Goal: Task Accomplishment & Management: Use online tool/utility

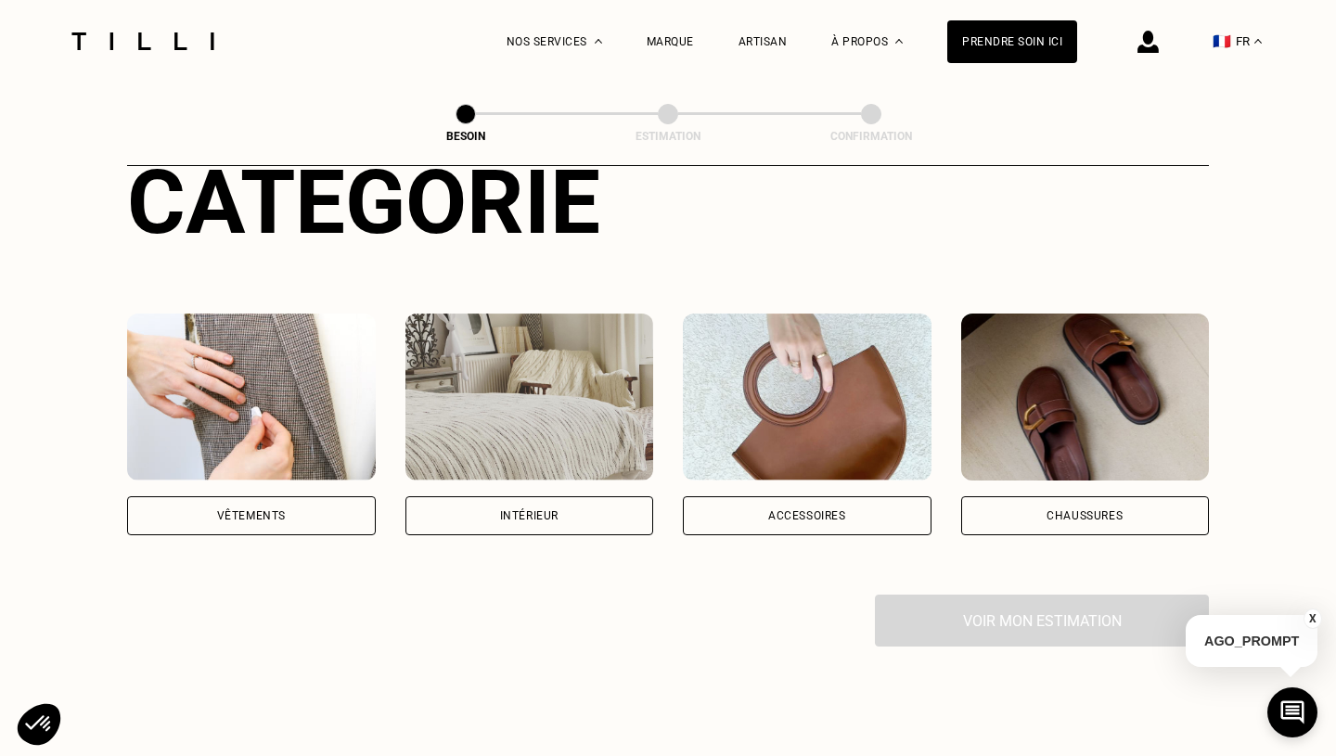
scroll to position [260, 0]
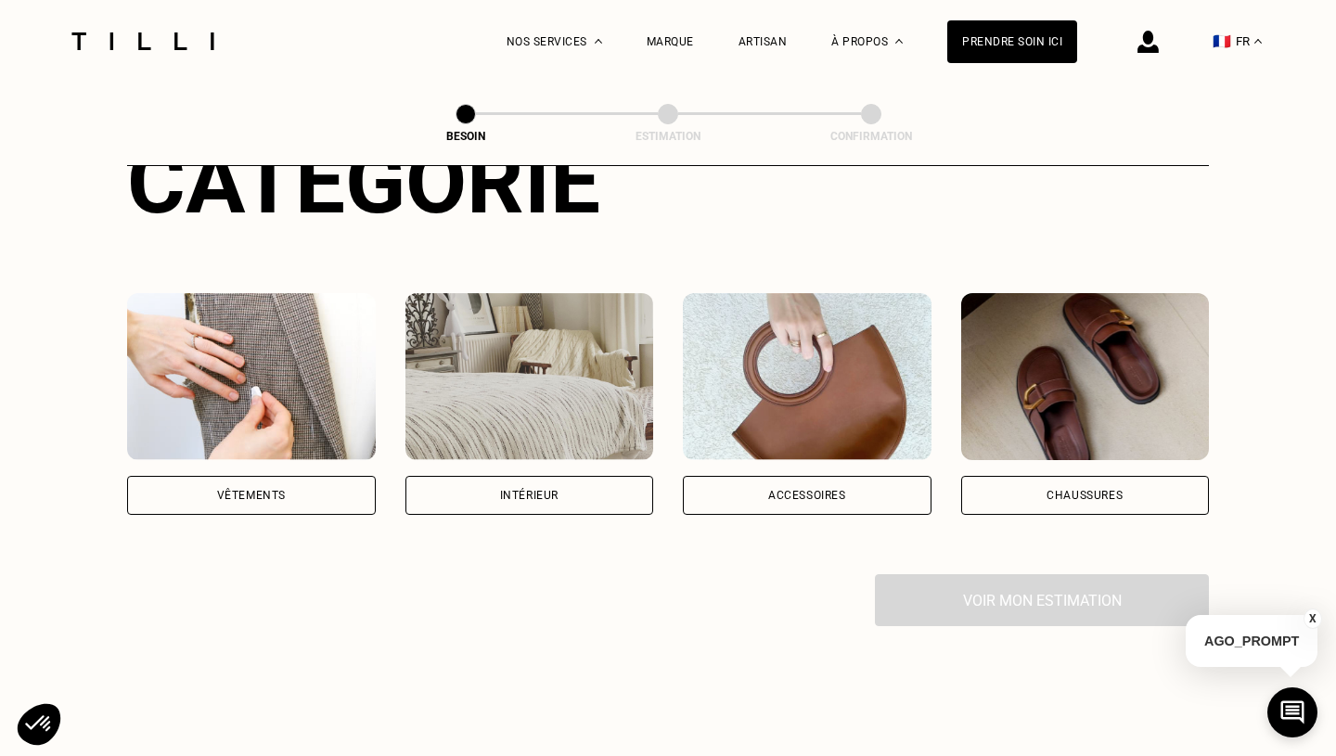
click at [593, 476] on div "Intérieur" at bounding box center [529, 495] width 249 height 39
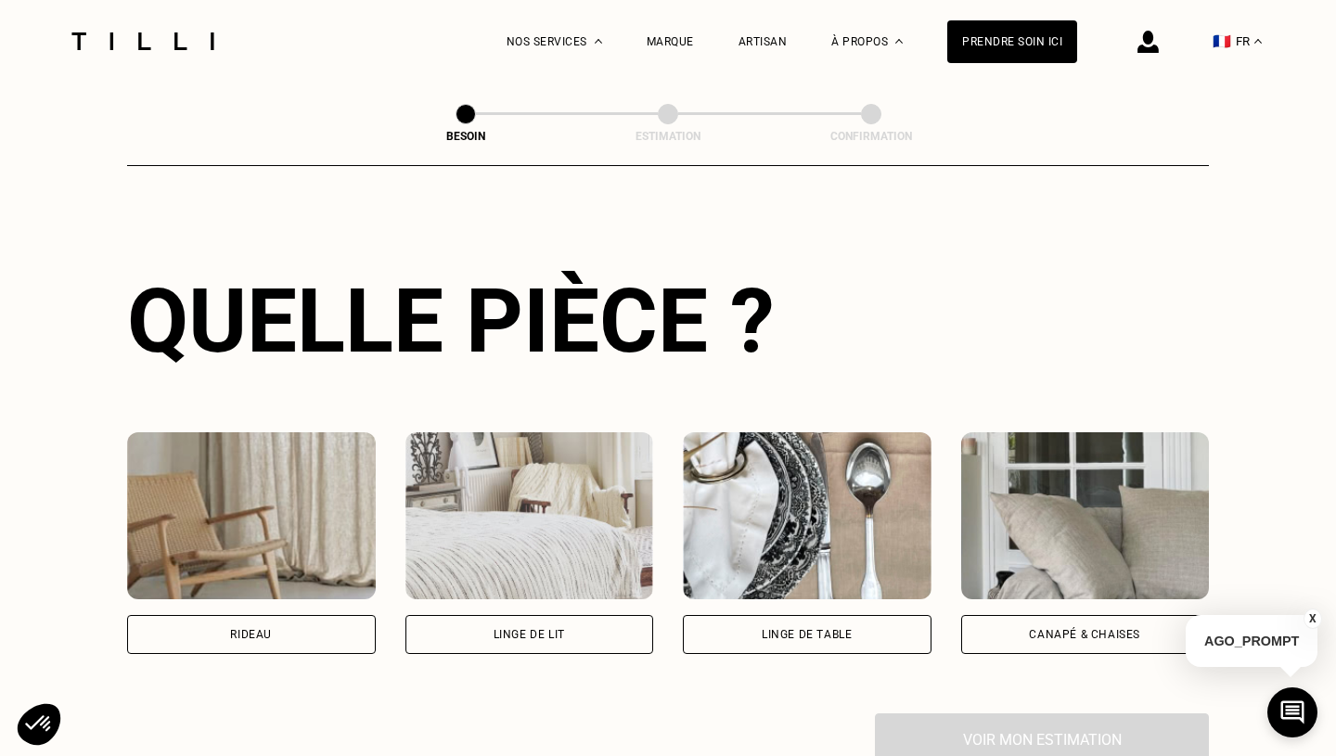
scroll to position [625, 0]
click at [270, 614] on div "Rideau" at bounding box center [251, 633] width 249 height 39
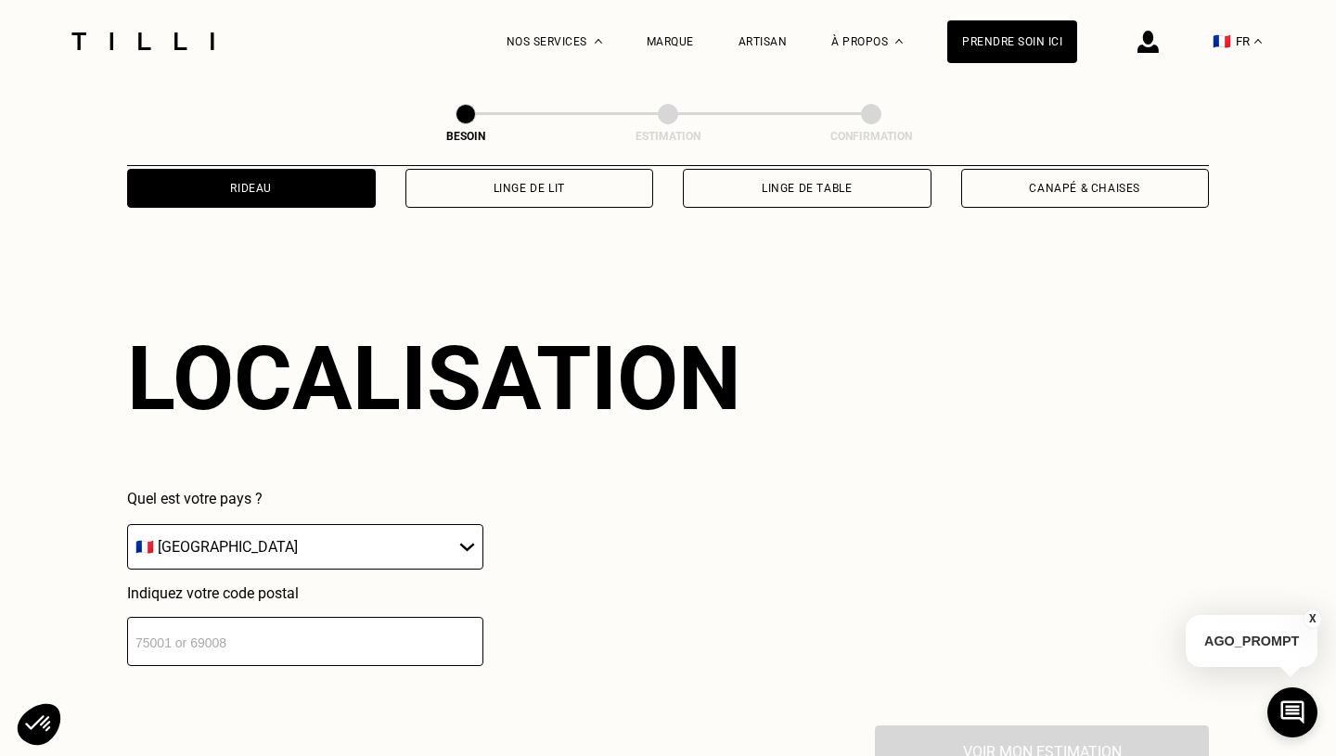
scroll to position [1108, 0]
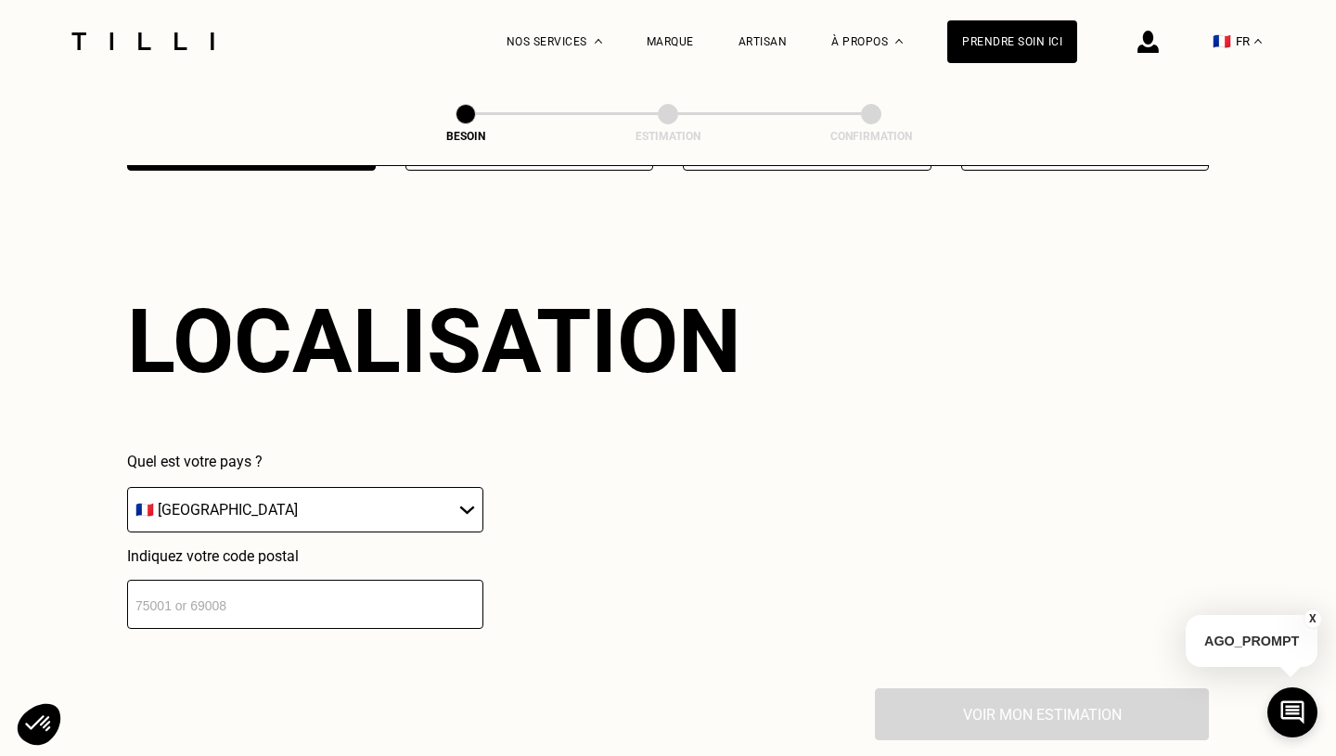
click at [291, 496] on select "🇩🇪 [GEOGRAPHIC_DATA] 🇦🇹 [GEOGRAPHIC_DATA] 🇧🇪 [GEOGRAPHIC_DATA] 🇧🇬 Bulgarie 🇨🇾 C…" at bounding box center [305, 509] width 356 height 45
select select "BE"
click at [319, 580] on input "number" at bounding box center [305, 604] width 356 height 49
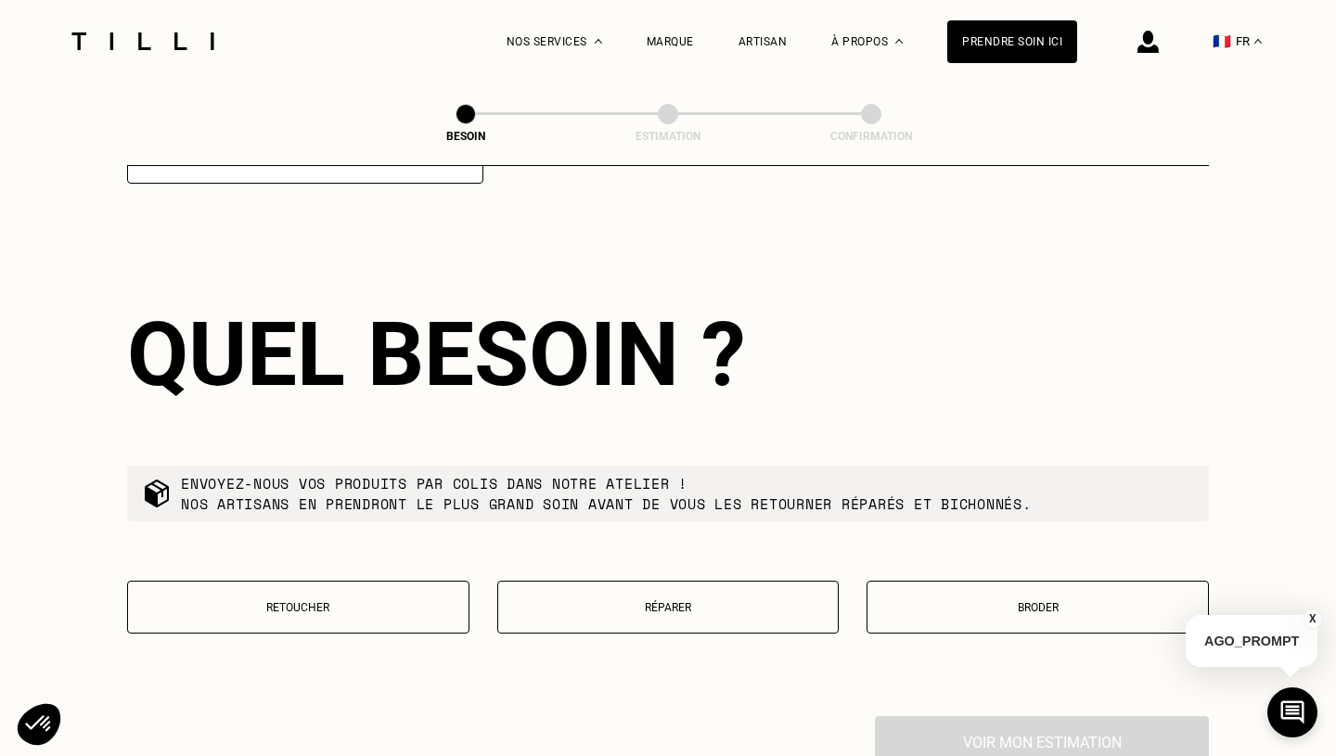
scroll to position [1567, 0]
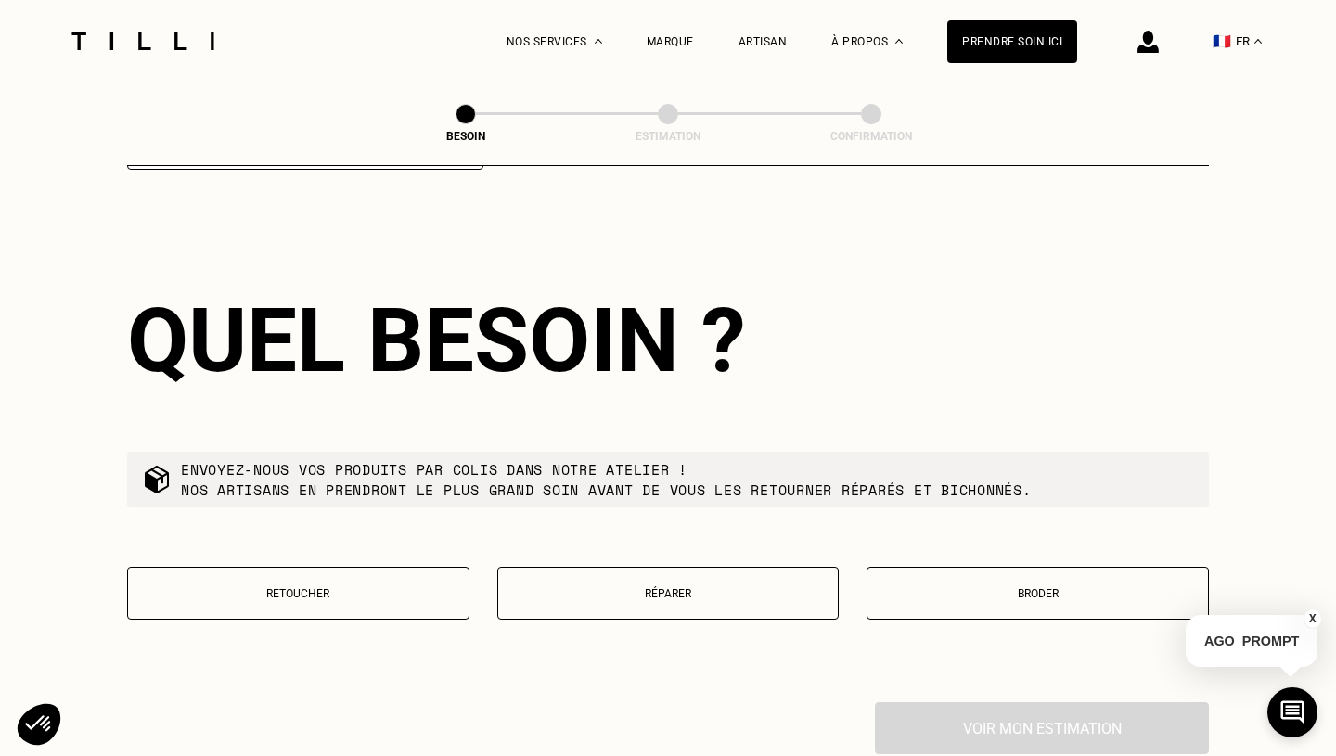
type input "1000"
click at [383, 587] on p "Retoucher" at bounding box center [298, 593] width 322 height 13
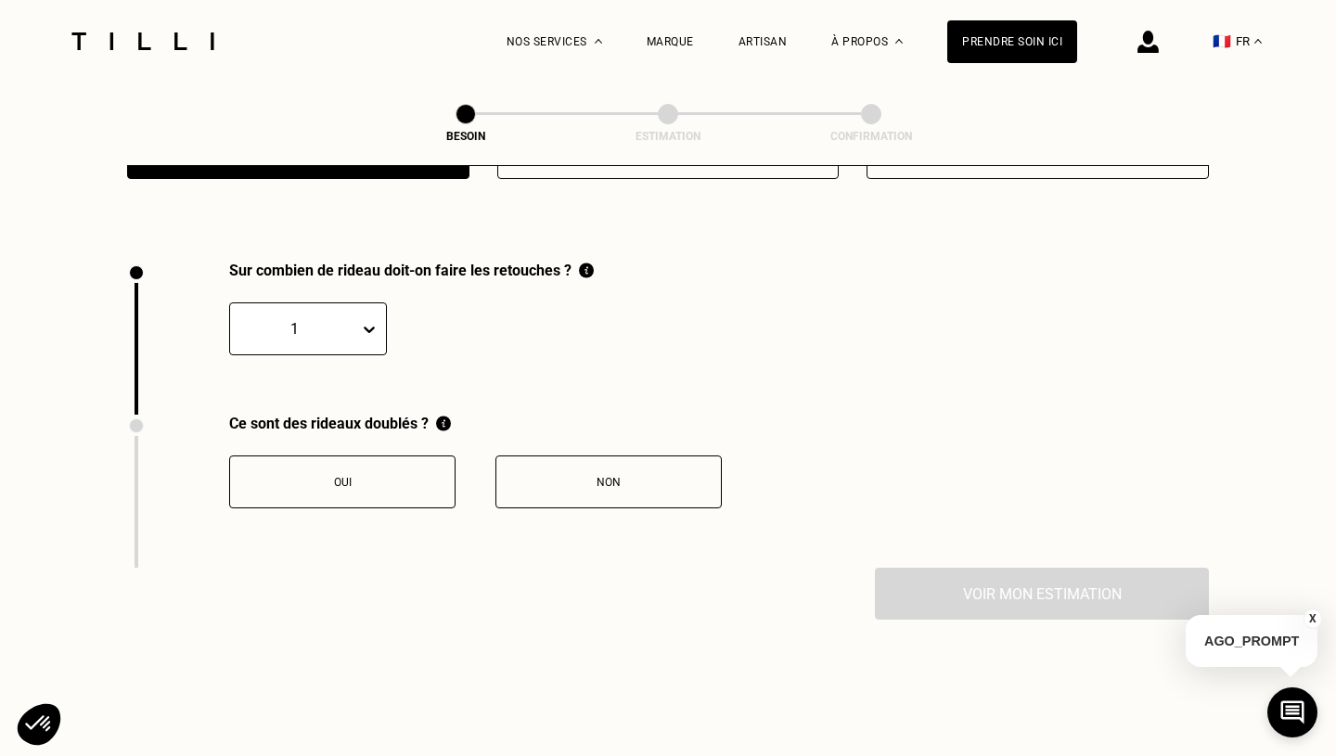
scroll to position [2041, 0]
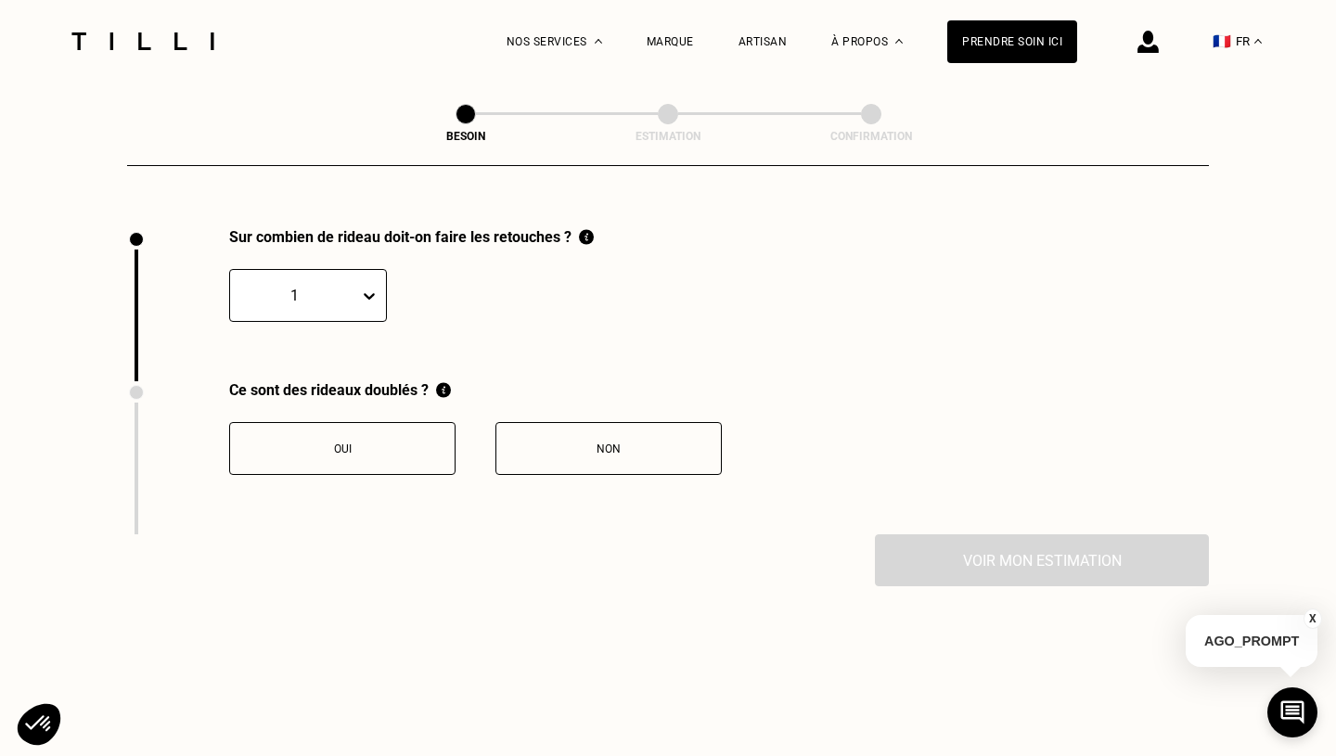
click at [375, 287] on icon at bounding box center [369, 296] width 19 height 19
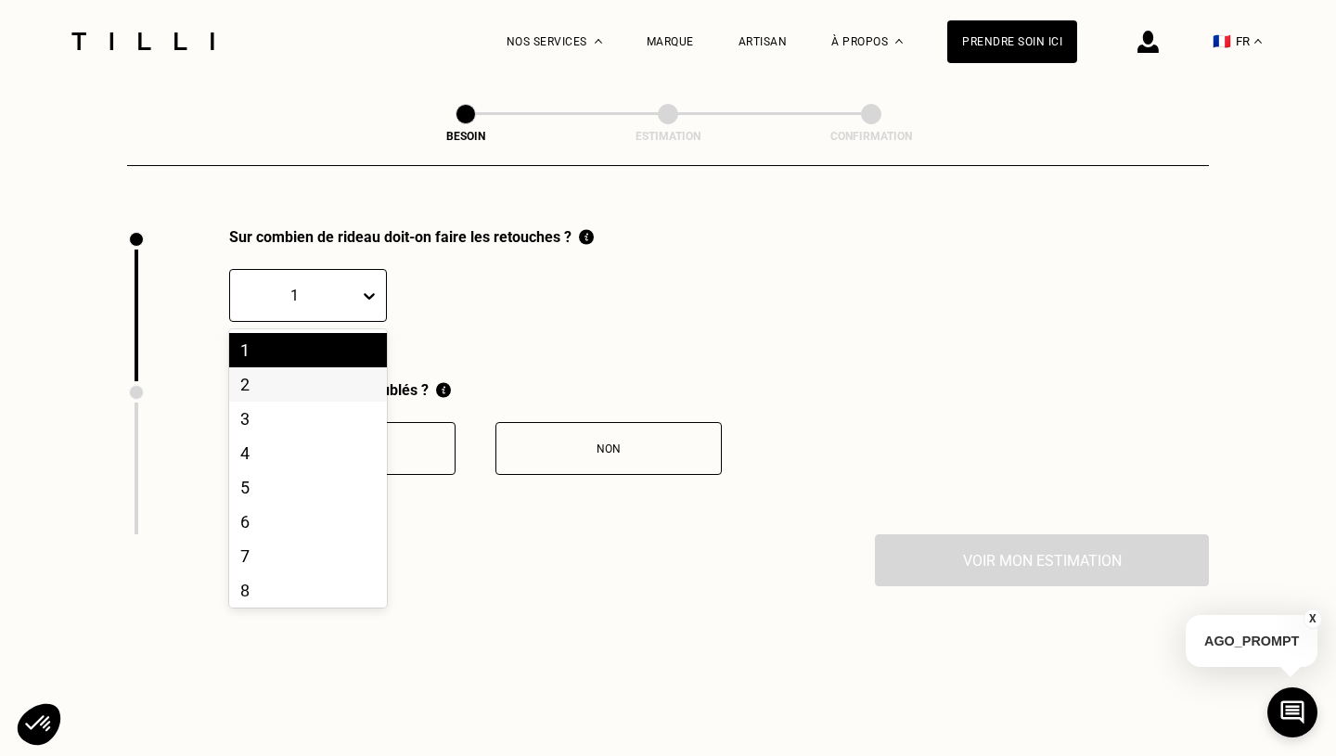
click at [286, 371] on div "2" at bounding box center [308, 384] width 158 height 34
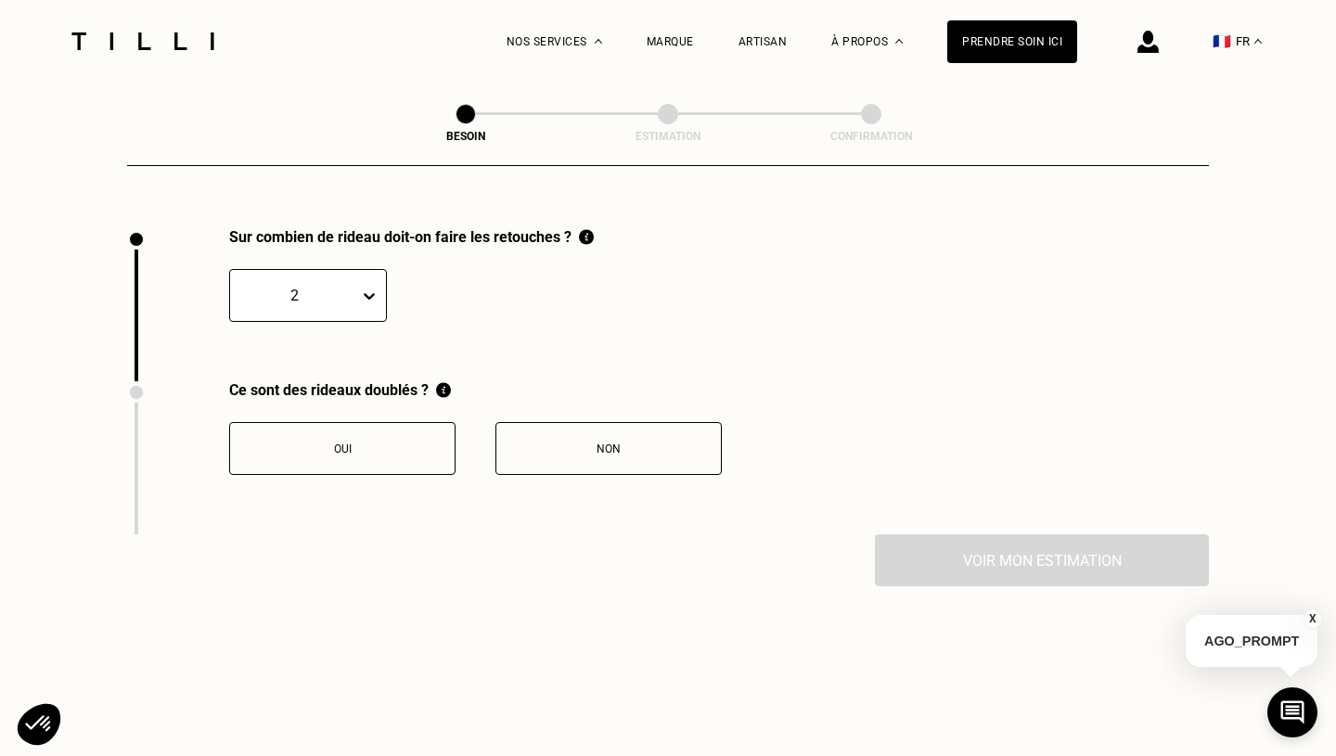
click at [588, 443] on div "Non" at bounding box center [609, 449] width 206 height 13
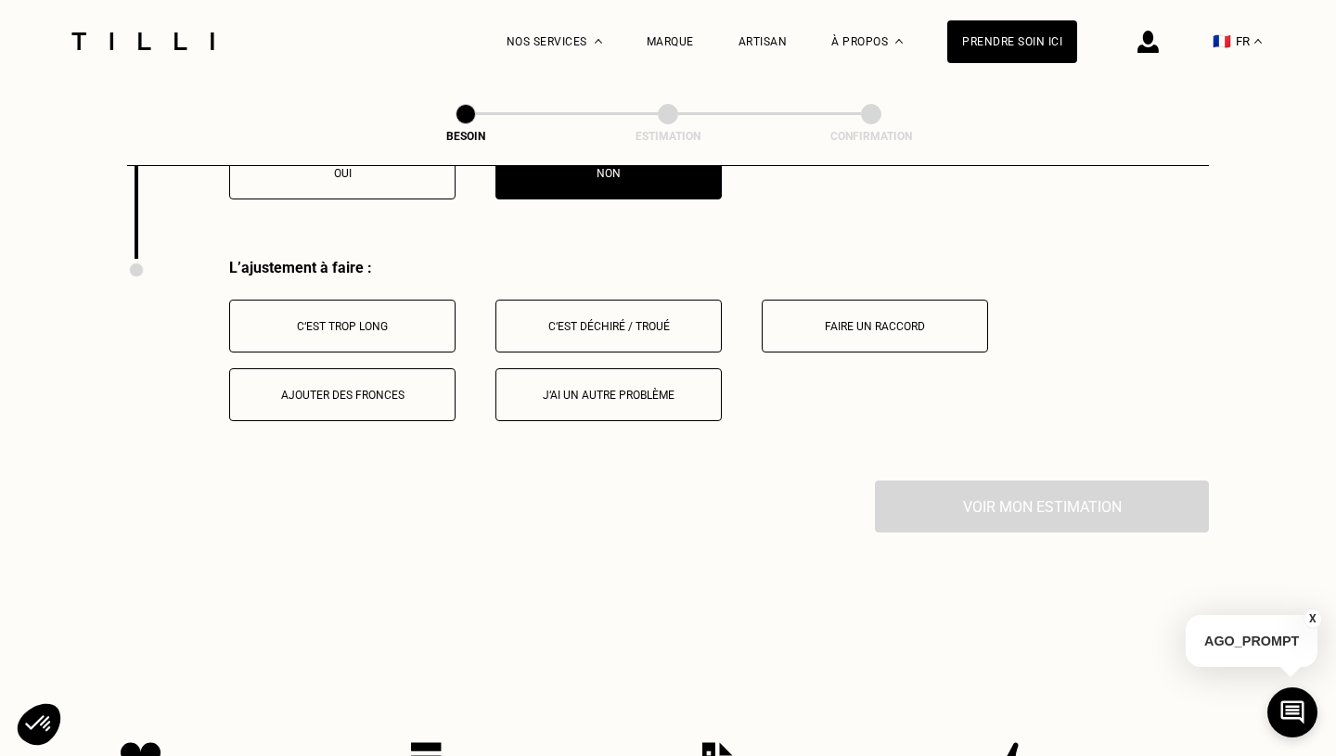
scroll to position [2347, 0]
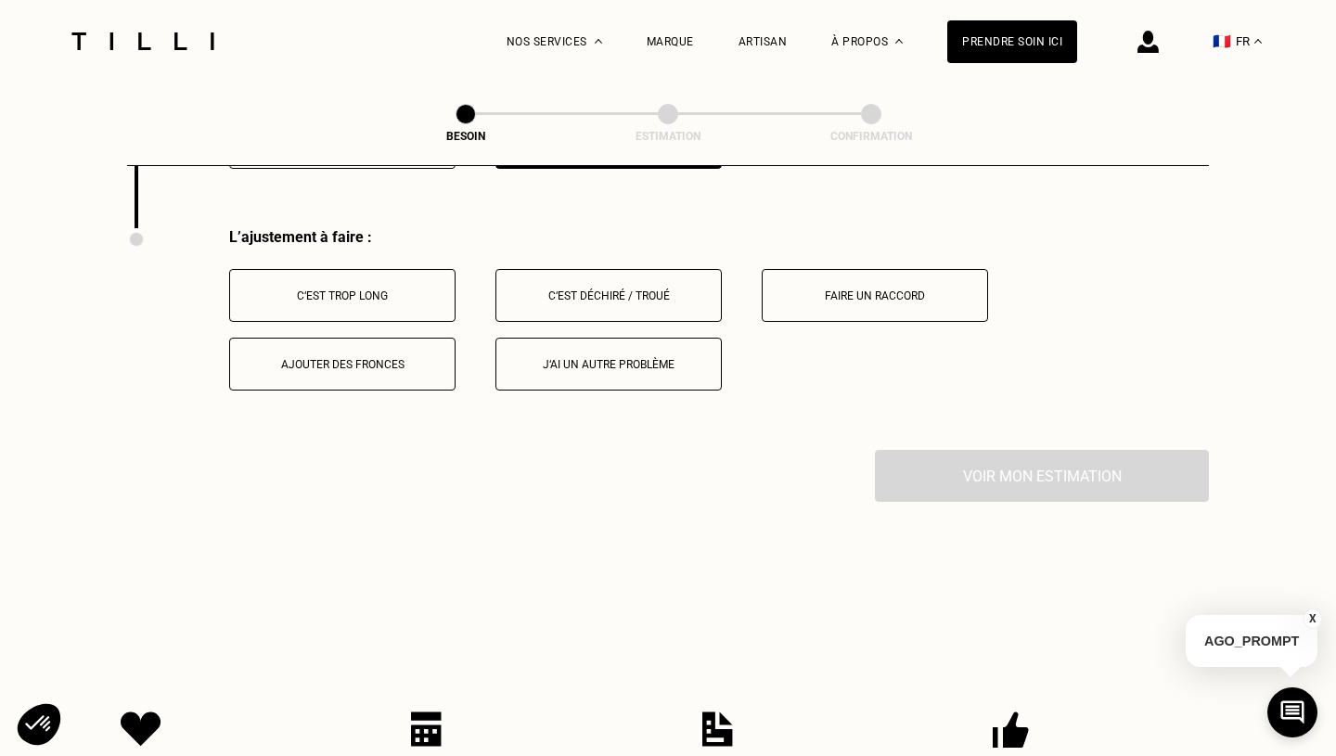
click at [388, 358] on div "Ajouter des fronces" at bounding box center [342, 364] width 206 height 13
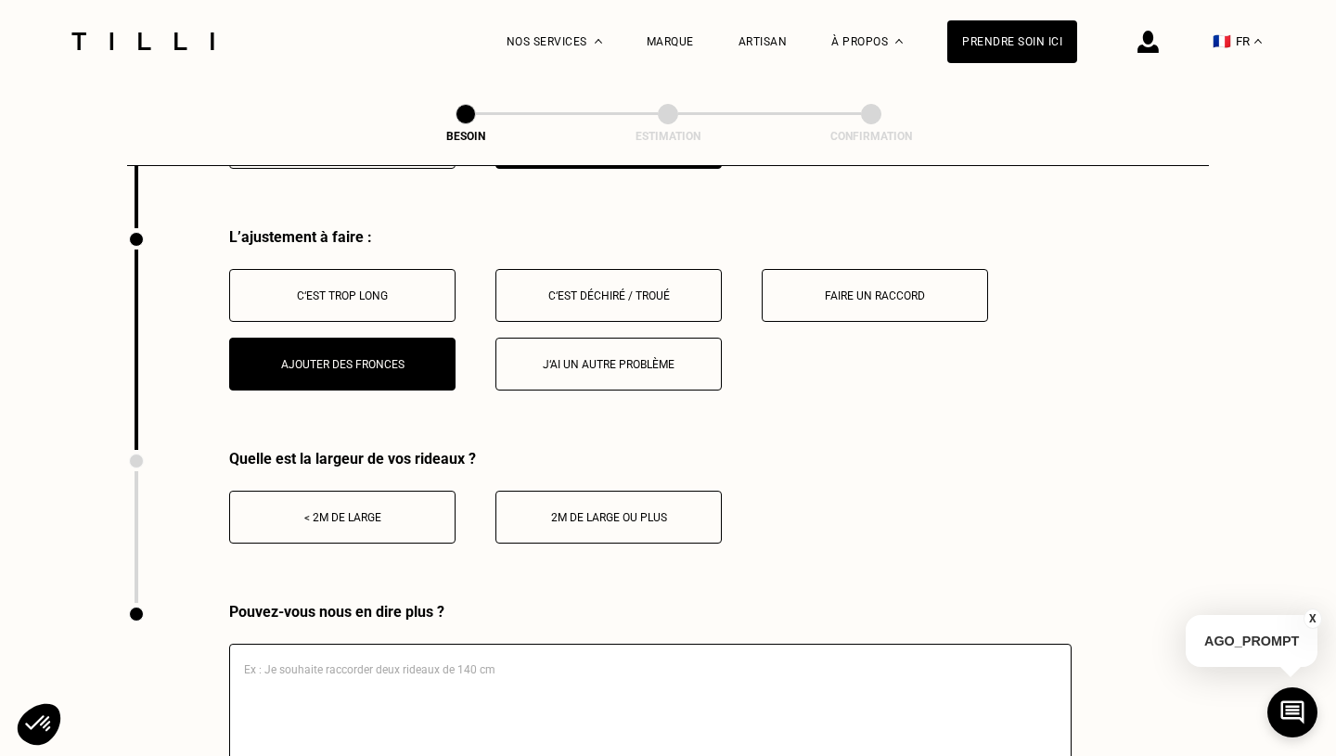
click at [535, 511] on div "2m de large ou plus" at bounding box center [609, 517] width 206 height 13
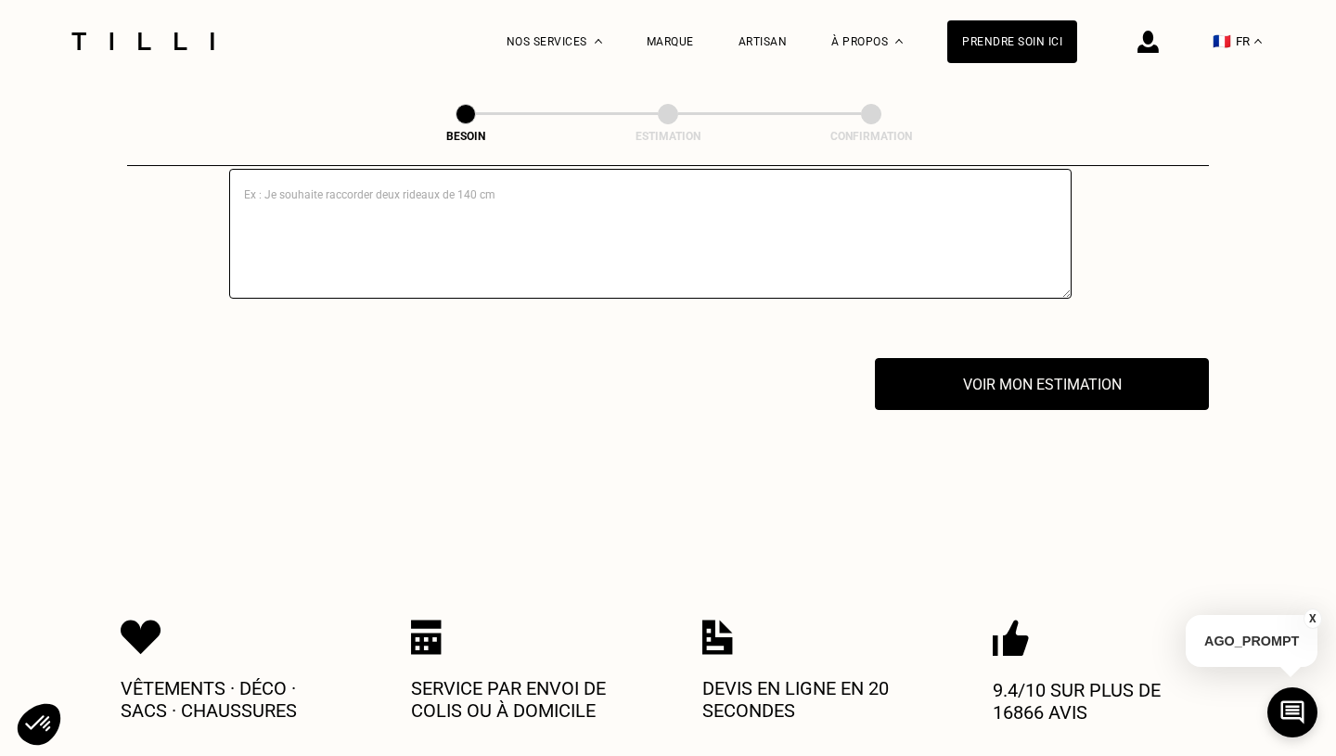
scroll to position [2821, 0]
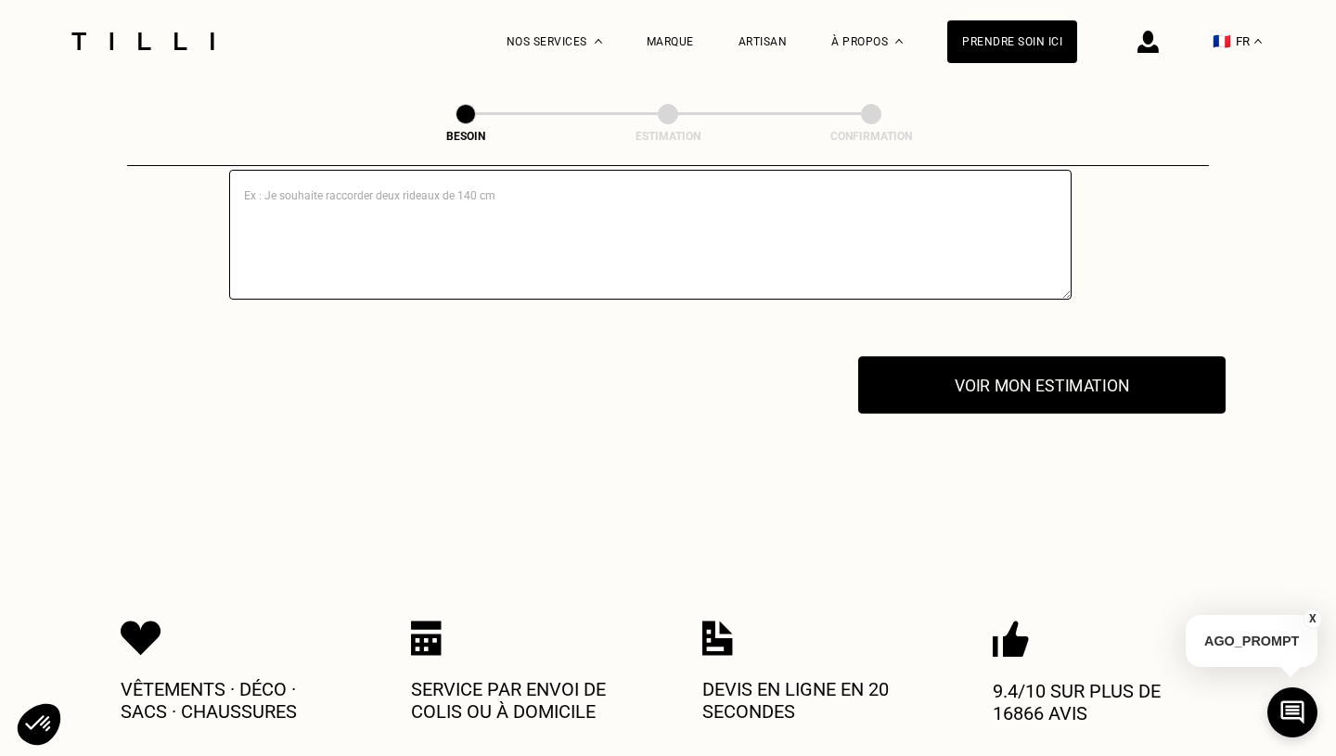
click at [928, 360] on button "Voir mon estimation" at bounding box center [1041, 385] width 367 height 58
